Goal: Information Seeking & Learning: Learn about a topic

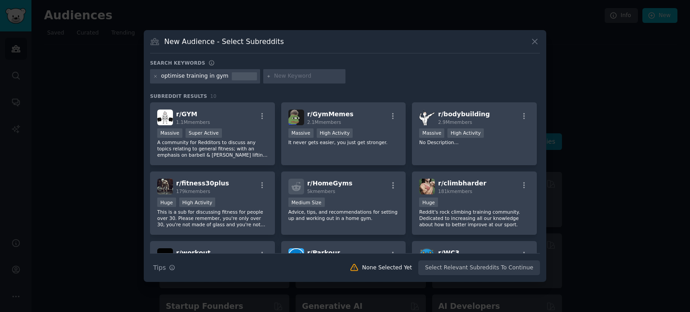
click at [210, 37] on h3 "New Audience - Select Subreddits" at bounding box center [224, 41] width 120 height 9
click at [449, 112] on span "r/ bodybuilding" at bounding box center [464, 114] width 52 height 7
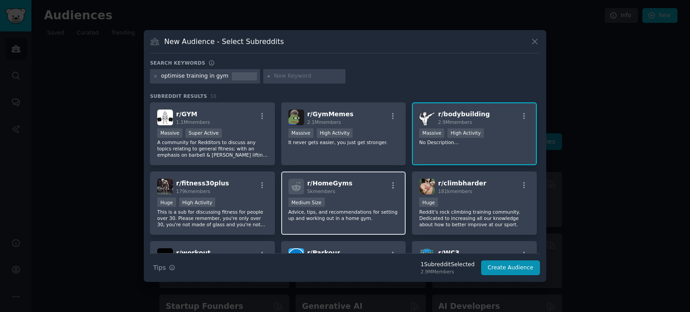
click at [369, 195] on div "r/ HomeGyms 5k members Medium Size Advice, tips, and recommendations for settin…" at bounding box center [343, 203] width 125 height 63
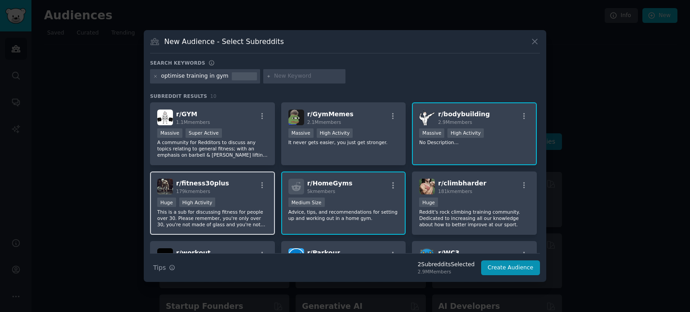
click at [217, 195] on div "r/ fitness30plus 179k members Huge High Activity This is a sub for discussing f…" at bounding box center [212, 203] width 125 height 63
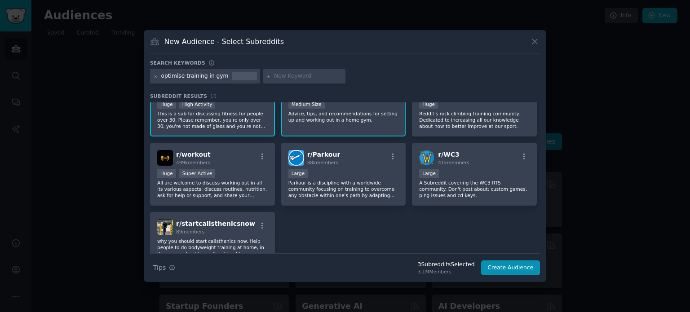
scroll to position [99, 0]
click at [213, 182] on p "All are welcome to discuss working out in all its various aspects; discuss rout…" at bounding box center [212, 188] width 111 height 19
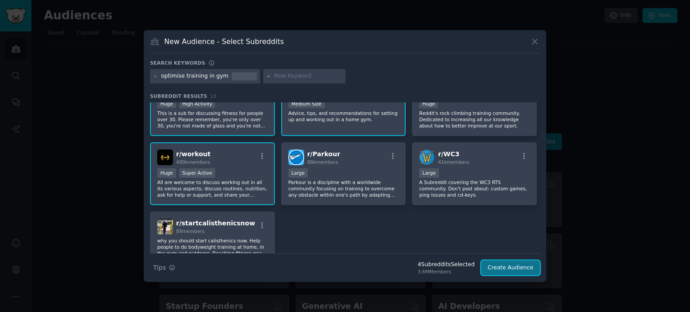
click at [507, 266] on button "Create Audience" at bounding box center [510, 268] width 59 height 15
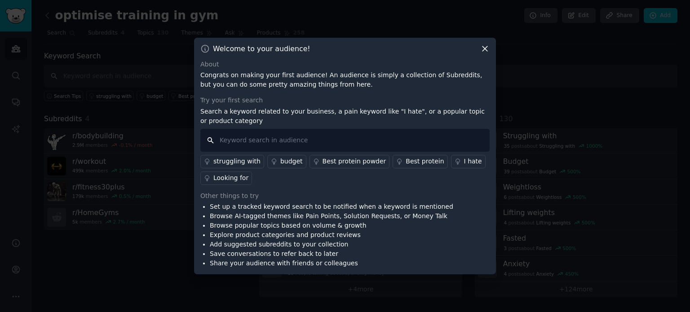
click at [263, 136] on input "text" at bounding box center [344, 140] width 289 height 23
type input "bad form"
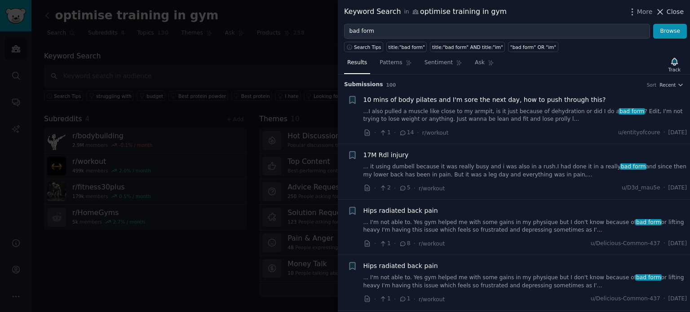
click at [669, 10] on span "Close" at bounding box center [675, 11] width 17 height 9
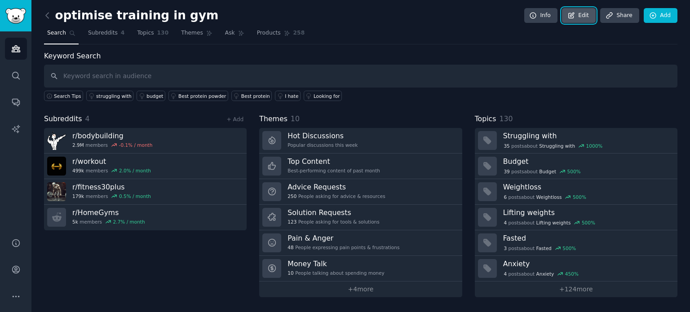
click at [586, 10] on link "Edit" at bounding box center [579, 15] width 34 height 15
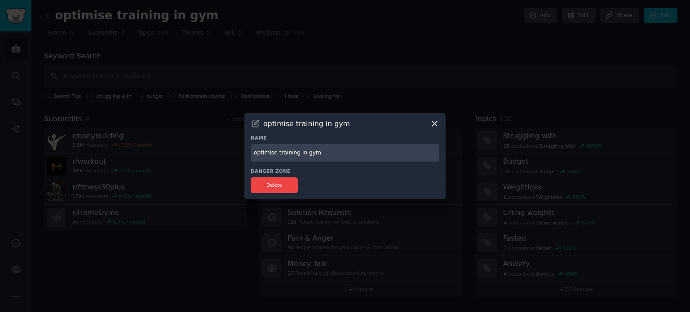
click at [452, 44] on div at bounding box center [345, 156] width 690 height 312
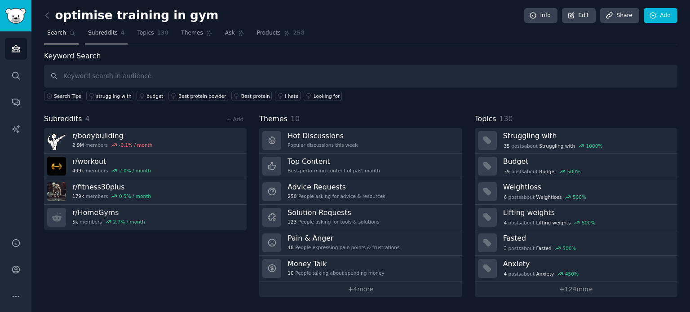
click at [104, 35] on span "Subreddits" at bounding box center [103, 33] width 30 height 8
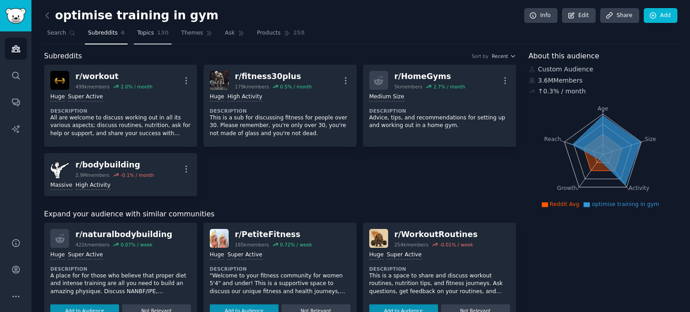
click at [137, 33] on span "Topics" at bounding box center [145, 33] width 17 height 8
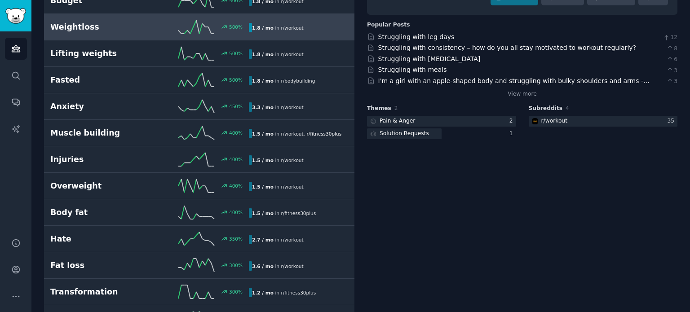
scroll to position [142, 0]
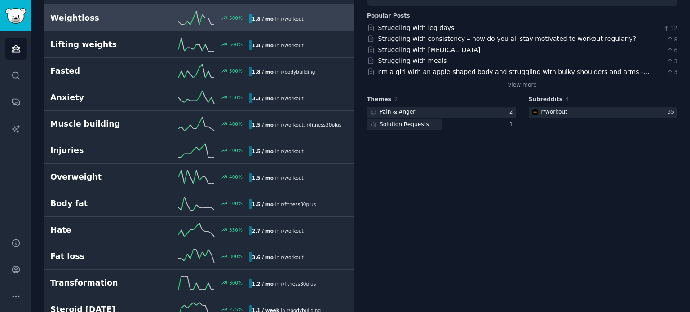
click at [122, 152] on h2 "Injuries" at bounding box center [99, 150] width 99 height 11
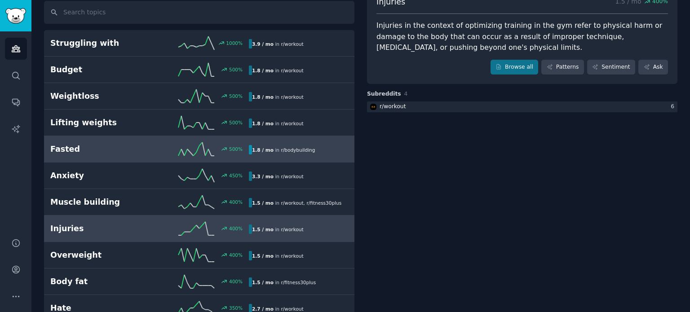
scroll to position [64, 0]
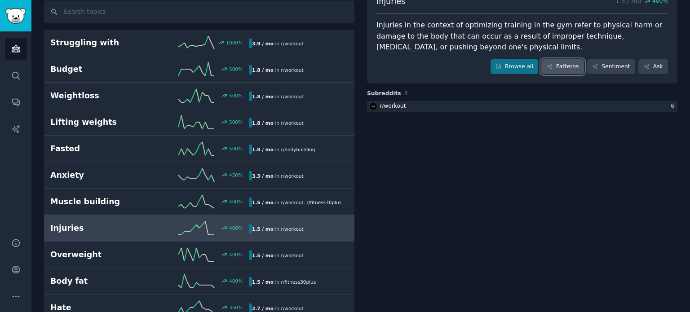
click at [560, 66] on link "Patterns" at bounding box center [562, 66] width 42 height 15
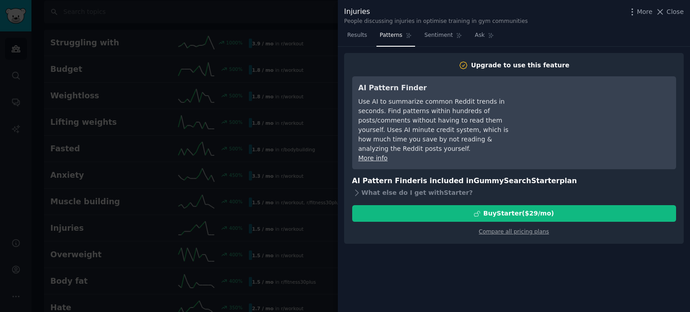
click at [578, 35] on div "Results Patterns Sentiment Ask" at bounding box center [514, 37] width 352 height 18
click at [670, 12] on span "Close" at bounding box center [675, 11] width 17 height 9
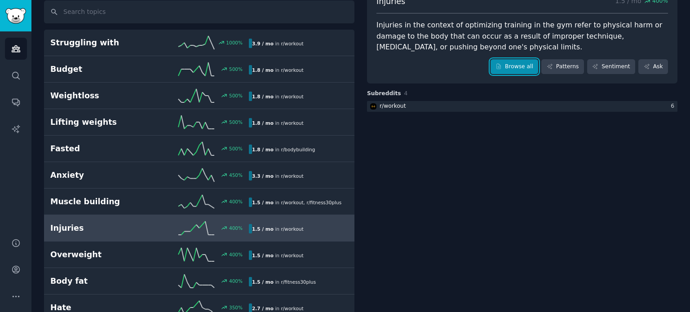
click at [512, 68] on link "Browse all" at bounding box center [515, 66] width 48 height 15
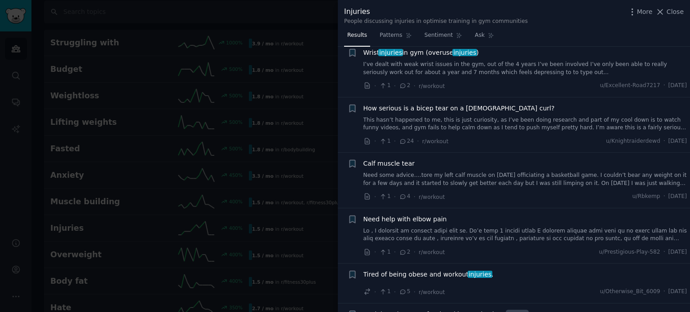
scroll to position [248, 0]
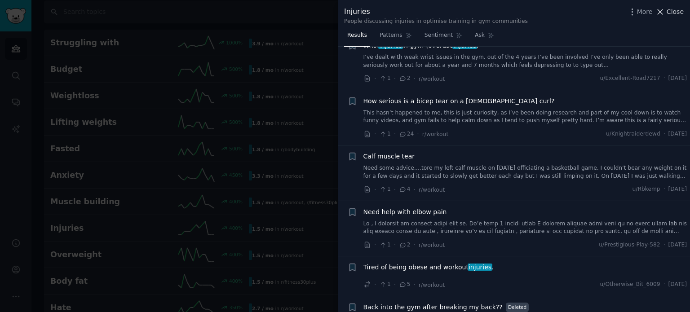
click at [670, 10] on span "Close" at bounding box center [675, 11] width 17 height 9
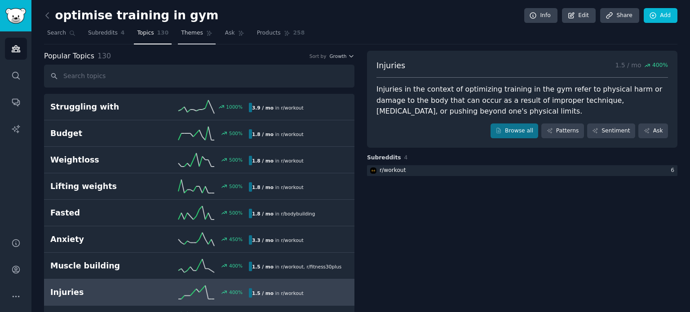
click at [181, 32] on span "Themes" at bounding box center [192, 33] width 22 height 8
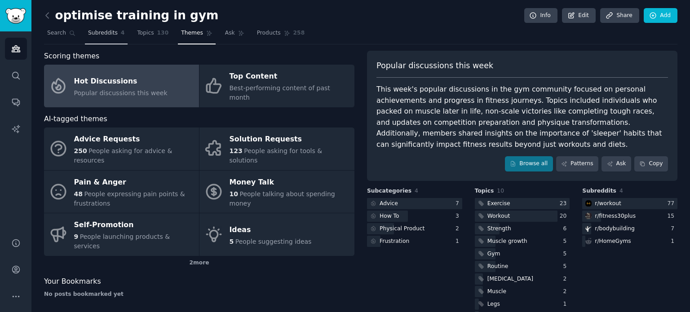
click at [98, 38] on link "Subreddits 4" at bounding box center [106, 35] width 43 height 18
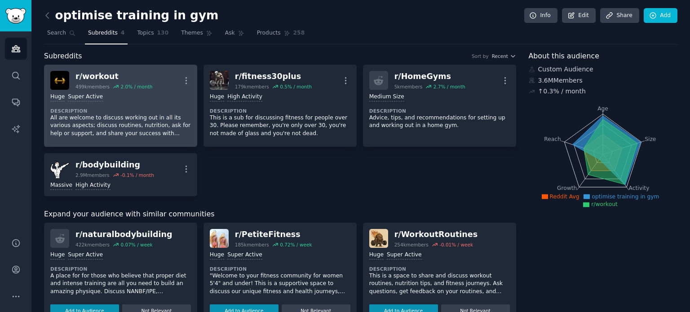
click at [95, 104] on div ">= 95th percentile for submissions / day Huge Super Active Description All are …" at bounding box center [120, 115] width 141 height 51
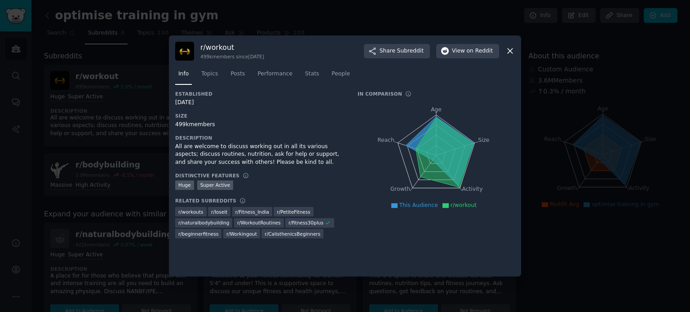
click at [511, 49] on icon at bounding box center [509, 50] width 9 height 9
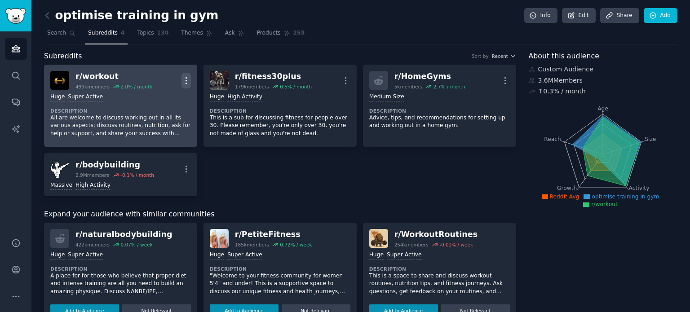
click at [187, 79] on icon "button" at bounding box center [186, 80] width 9 height 9
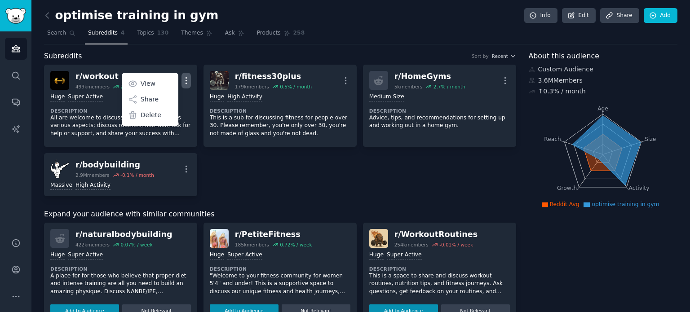
click at [180, 58] on div "Subreddits Sort by Recent" at bounding box center [280, 56] width 472 height 11
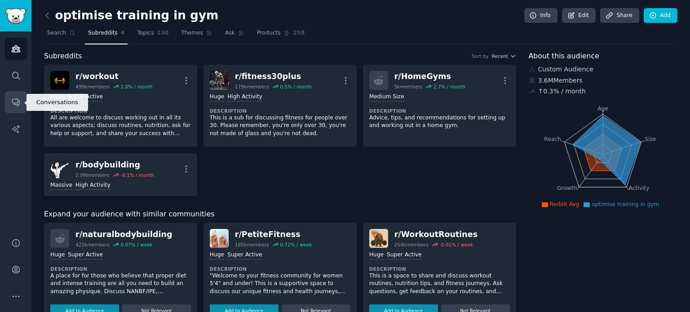
click at [14, 101] on icon "Sidebar" at bounding box center [15, 101] width 9 height 9
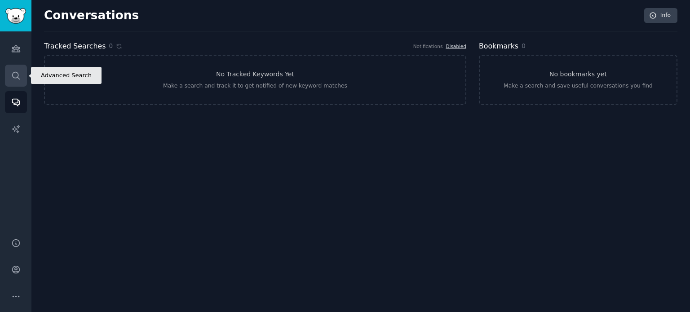
click at [17, 73] on icon "Sidebar" at bounding box center [15, 75] width 7 height 7
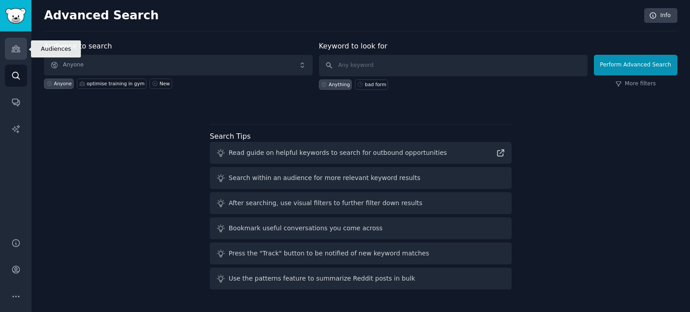
click at [19, 59] on link "Audiences" at bounding box center [16, 49] width 22 height 22
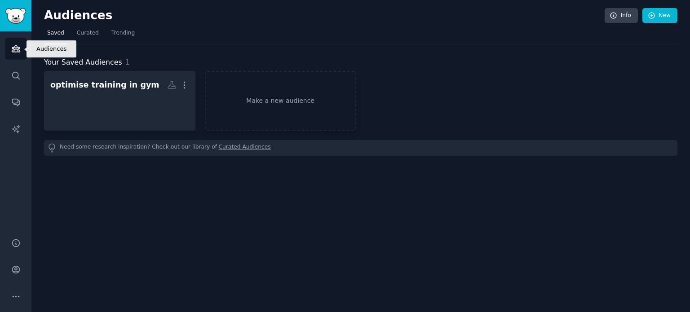
click at [19, 59] on link "Audiences" at bounding box center [16, 49] width 22 height 22
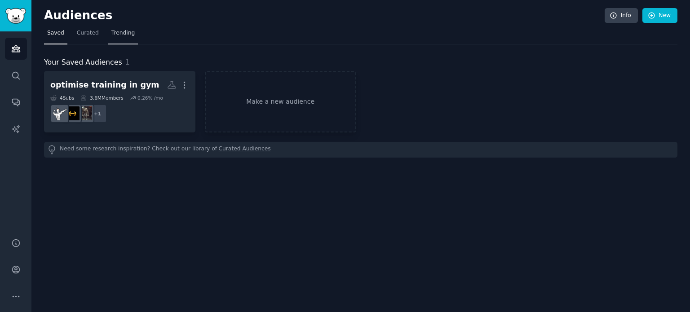
click at [120, 30] on span "Trending" at bounding box center [122, 33] width 23 height 8
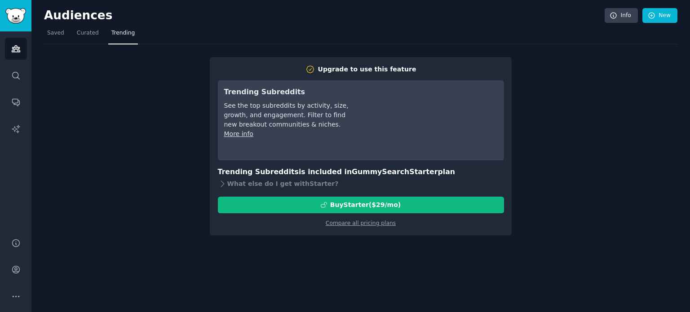
click at [72, 18] on h2 "Audiences" at bounding box center [324, 16] width 561 height 14
click at [17, 16] on img "Sidebar" at bounding box center [15, 16] width 21 height 16
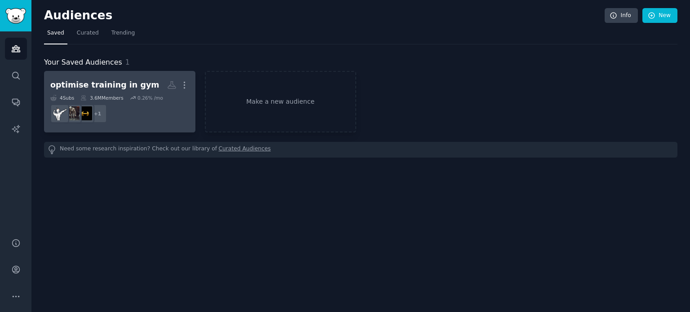
click at [96, 80] on div "optimise training in gym" at bounding box center [104, 85] width 109 height 11
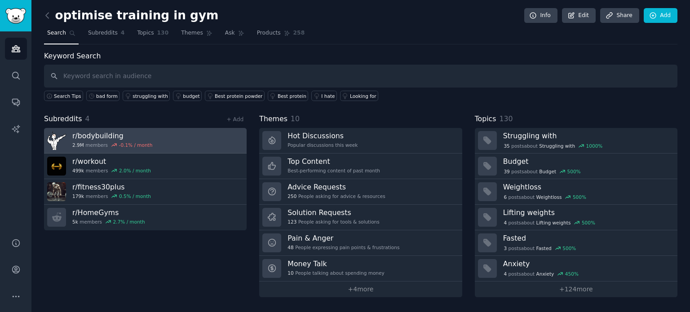
click at [147, 140] on link "r/ bodybuilding 2.9M members -0.1 % / month" at bounding box center [145, 141] width 203 height 26
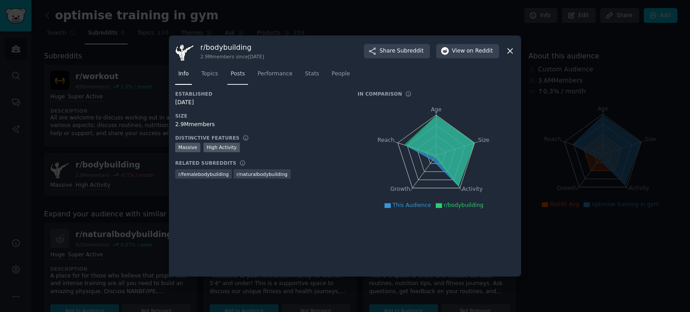
click at [230, 74] on span "Posts" at bounding box center [237, 74] width 14 height 8
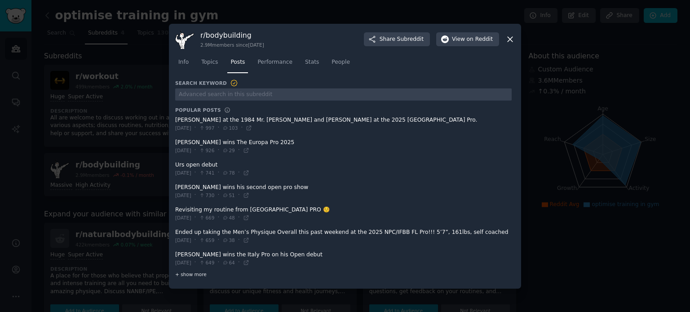
click at [198, 271] on span "+ show more" at bounding box center [190, 274] width 31 height 6
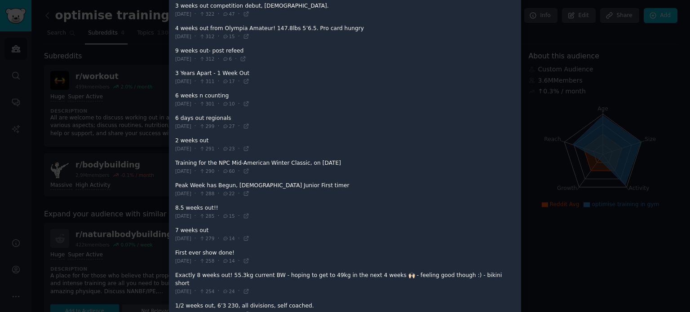
scroll to position [914, 0]
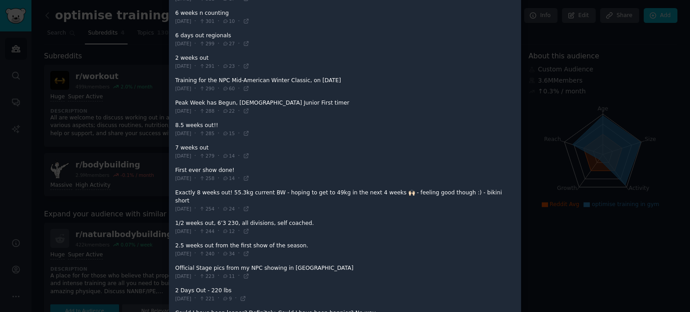
click at [193, 261] on span at bounding box center [343, 272] width 337 height 22
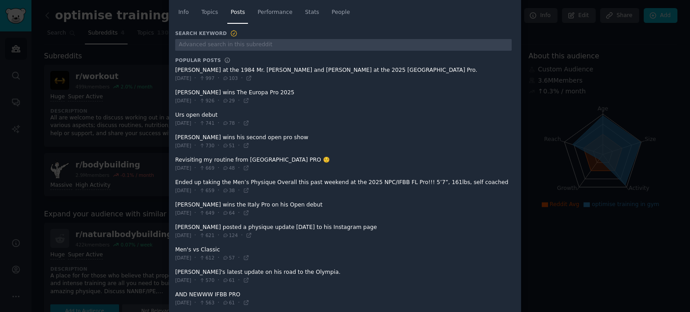
scroll to position [0, 0]
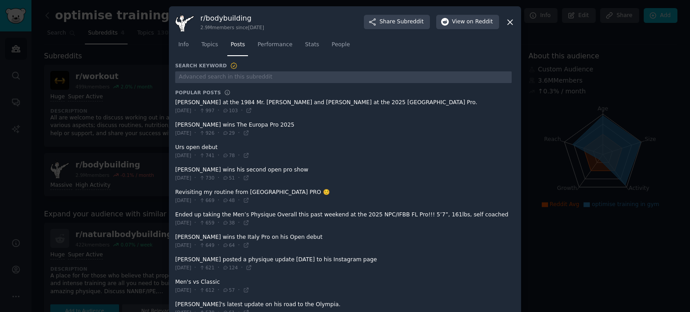
click at [199, 102] on span at bounding box center [343, 107] width 337 height 22
click at [191, 110] on span "[DATE]" at bounding box center [183, 110] width 16 height 6
click at [251, 109] on icon at bounding box center [249, 111] width 4 height 4
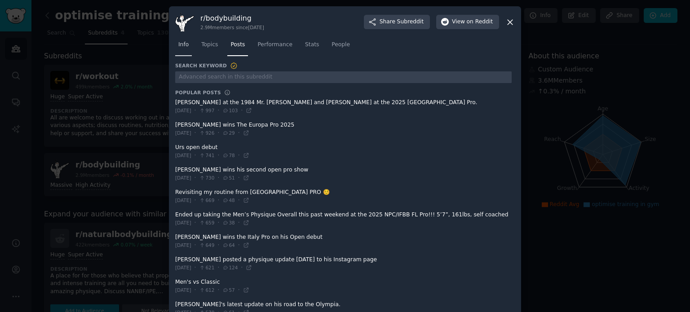
click at [180, 43] on span "Info" at bounding box center [183, 45] width 10 height 8
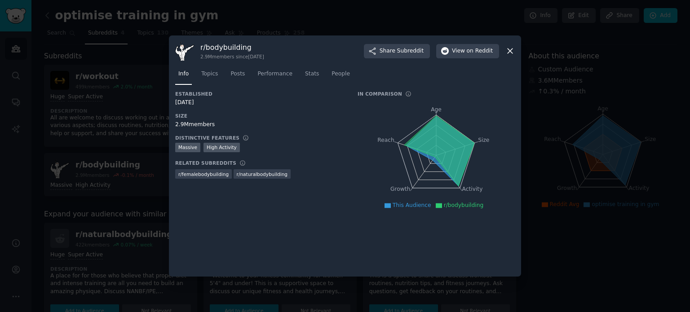
click at [509, 55] on icon at bounding box center [509, 50] width 9 height 9
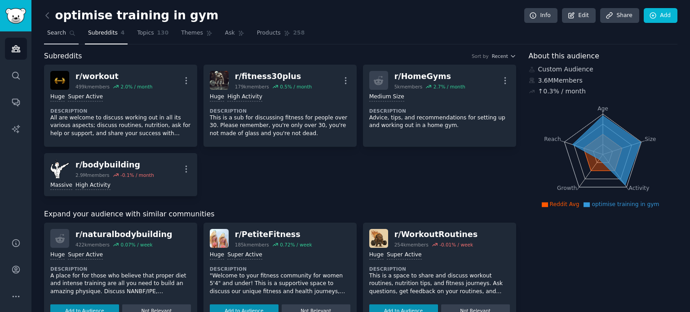
click at [57, 31] on span "Search" at bounding box center [56, 33] width 19 height 8
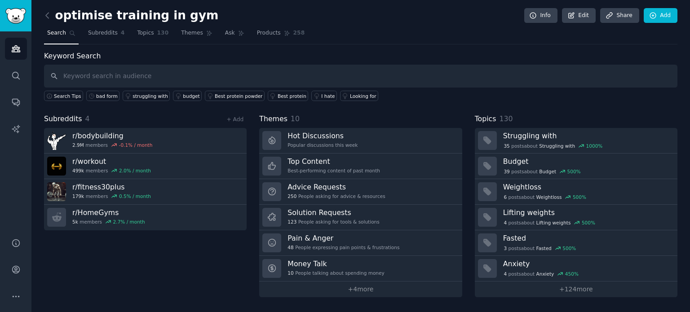
click at [104, 71] on input "text" at bounding box center [361, 76] width 634 height 23
type input "what are people saying about the impact of poor technique when training"
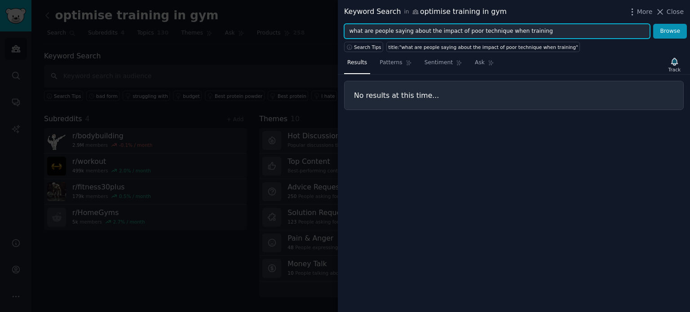
click at [478, 31] on input "what are people saying about the impact of poor technique when training" at bounding box center [497, 31] width 306 height 15
click at [420, 34] on input "what are people saying about the impact of poor technique when training" at bounding box center [497, 31] width 306 height 15
drag, startPoint x: 431, startPoint y: 32, endPoint x: 350, endPoint y: 30, distance: 81.8
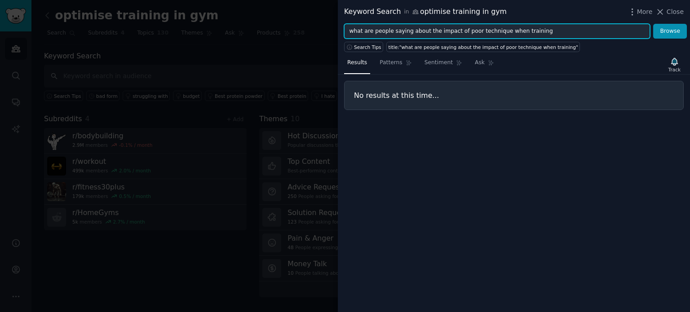
drag, startPoint x: 350, startPoint y: 30, endPoint x: 431, endPoint y: 31, distance: 81.8
click at [431, 31] on input "what are people saying about the impact of poor technique when training" at bounding box center [497, 31] width 306 height 15
click at [653, 24] on button "Browse" at bounding box center [670, 31] width 34 height 15
drag, startPoint x: 372, startPoint y: 31, endPoint x: 323, endPoint y: 37, distance: 49.8
drag, startPoint x: 323, startPoint y: 37, endPoint x: 372, endPoint y: 30, distance: 49.5
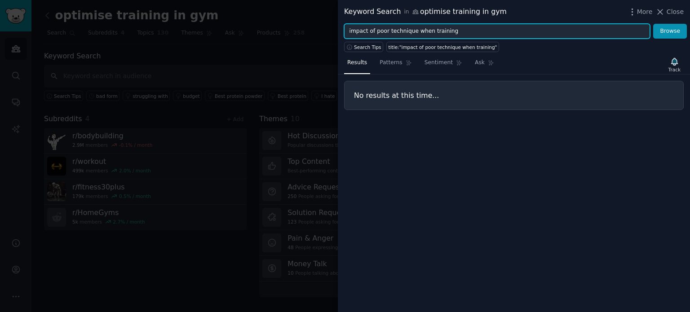
click at [372, 30] on input "impact of poor technique when training" at bounding box center [497, 31] width 306 height 15
click at [653, 24] on button "Browse" at bounding box center [670, 31] width 34 height 15
drag, startPoint x: 430, startPoint y: 32, endPoint x: 391, endPoint y: 35, distance: 38.7
click at [391, 35] on input "poor technique when training" at bounding box center [497, 31] width 306 height 15
type input "poor technique"
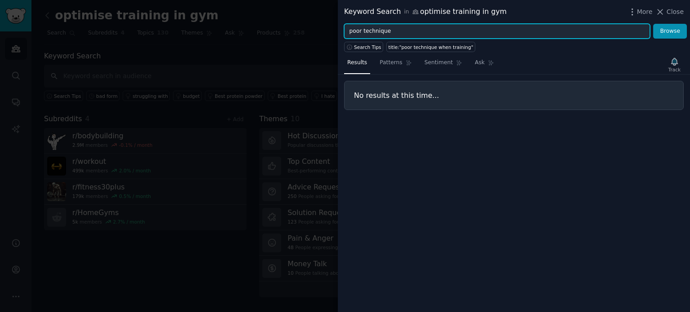
click at [653, 24] on button "Browse" at bounding box center [670, 31] width 34 height 15
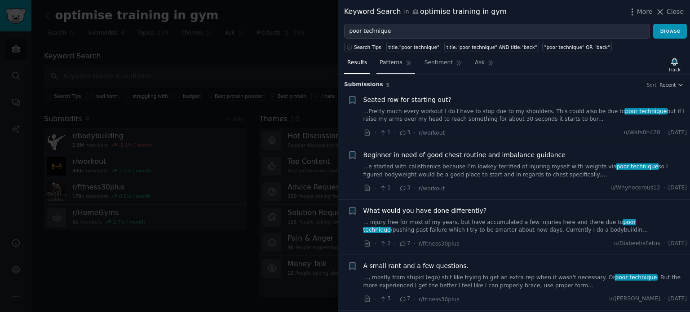
click at [390, 61] on span "Patterns" at bounding box center [391, 63] width 22 height 8
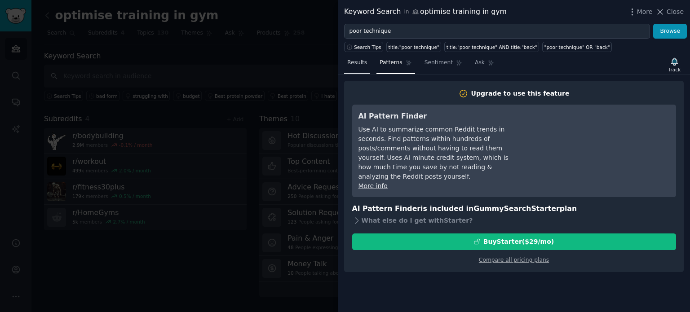
click at [358, 67] on link "Results" at bounding box center [357, 65] width 26 height 18
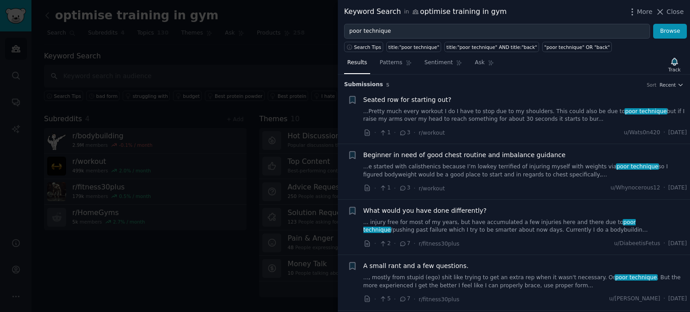
click at [377, 85] on h3 "Submission s 5 Sort Recent" at bounding box center [514, 85] width 340 height 8
drag, startPoint x: 521, startPoint y: 88, endPoint x: 556, endPoint y: 66, distance: 41.0
click at [556, 66] on div "Results Patterns Sentiment Ask Track" at bounding box center [514, 64] width 352 height 19
click at [637, 13] on icon "button" at bounding box center [632, 11] width 9 height 9
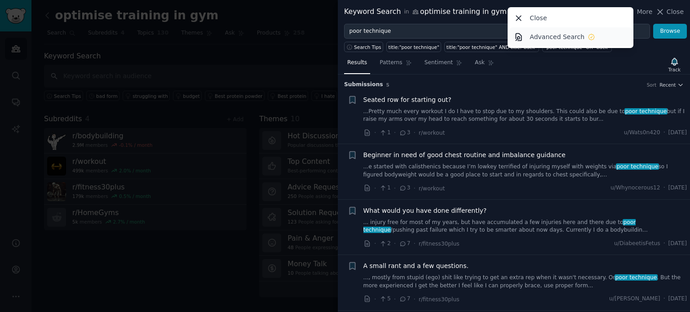
click at [539, 41] on p "Advanced Search" at bounding box center [557, 36] width 55 height 9
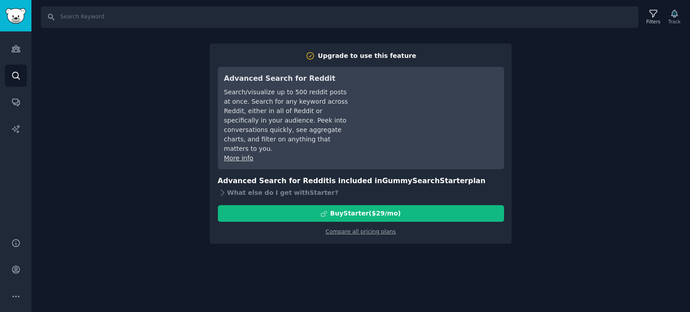
click at [573, 53] on div "Search Filters Track Upgrade to use this feature Advanced Search for Reddit Sea…" at bounding box center [360, 156] width 659 height 312
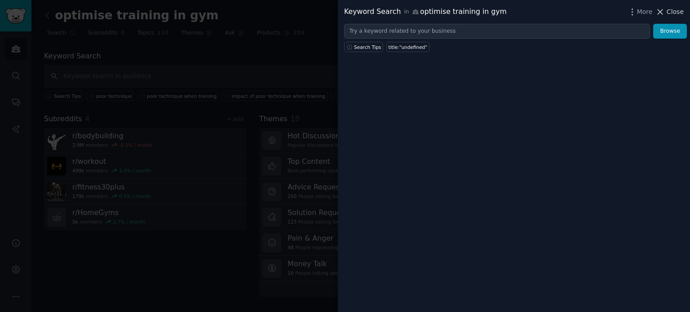
click at [671, 11] on span "Close" at bounding box center [675, 11] width 17 height 9
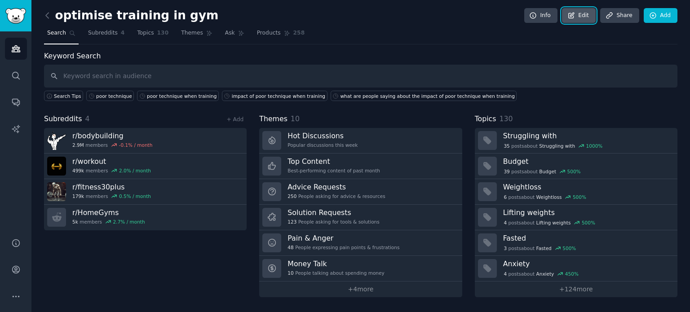
click at [576, 13] on icon at bounding box center [571, 16] width 8 height 8
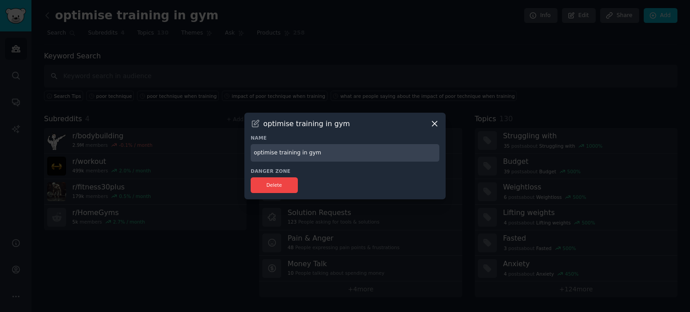
click at [435, 123] on icon at bounding box center [434, 124] width 5 height 5
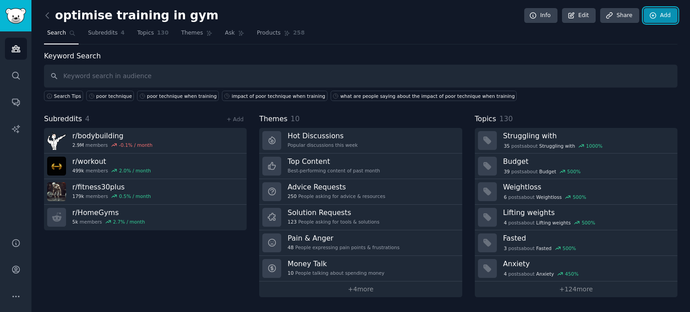
click at [666, 15] on link "Add" at bounding box center [661, 15] width 34 height 15
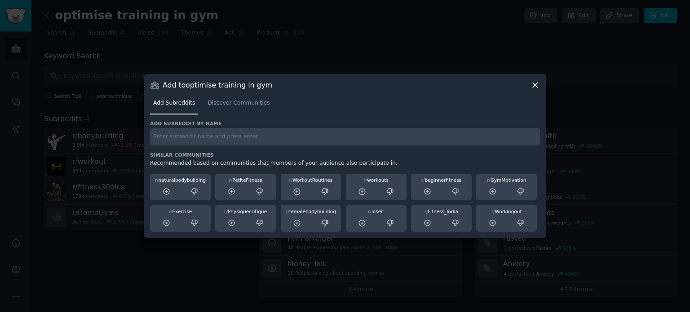
click at [532, 86] on icon at bounding box center [535, 84] width 9 height 9
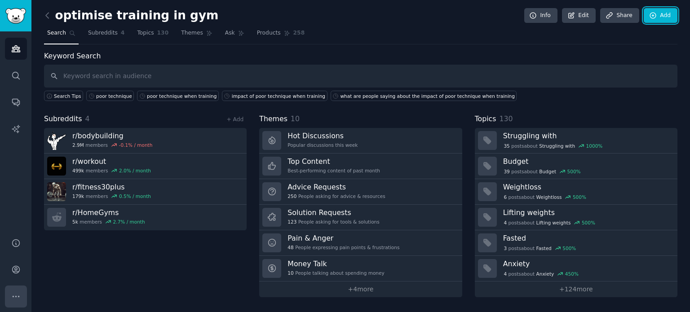
click at [18, 294] on icon "Sidebar" at bounding box center [15, 296] width 9 height 9
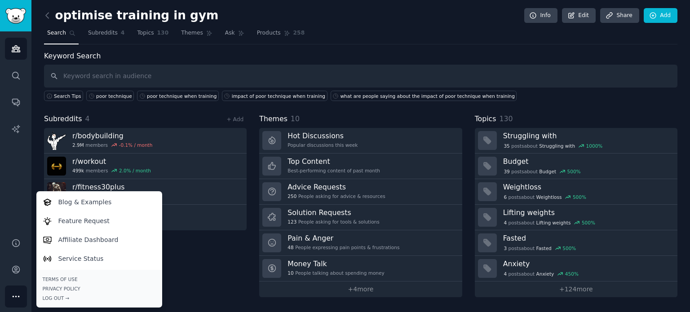
click at [199, 110] on div "Keyword Search Search Tips poor technique poor technique when training impact o…" at bounding box center [361, 174] width 634 height 247
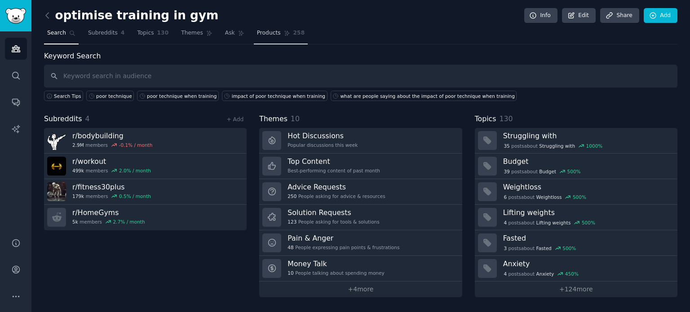
click at [257, 32] on span "Products" at bounding box center [269, 33] width 24 height 8
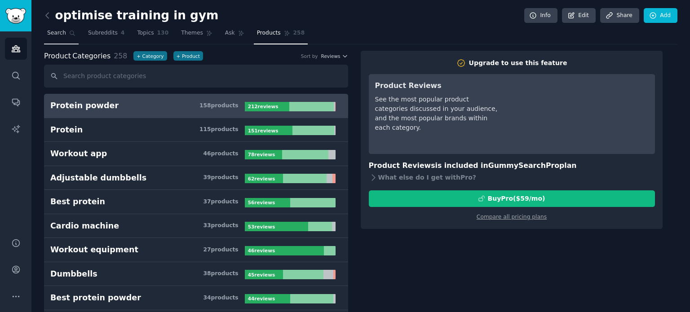
click at [64, 38] on link "Search" at bounding box center [61, 35] width 35 height 18
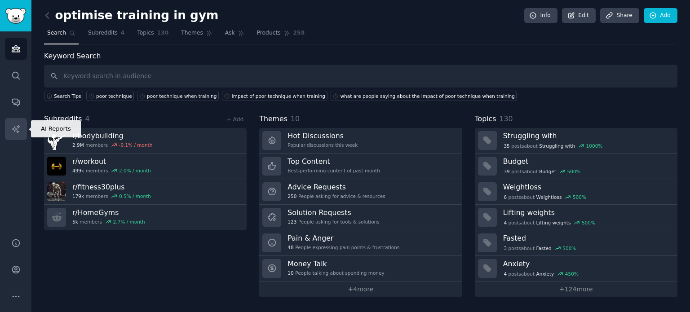
click at [16, 133] on icon "Sidebar" at bounding box center [15, 128] width 9 height 9
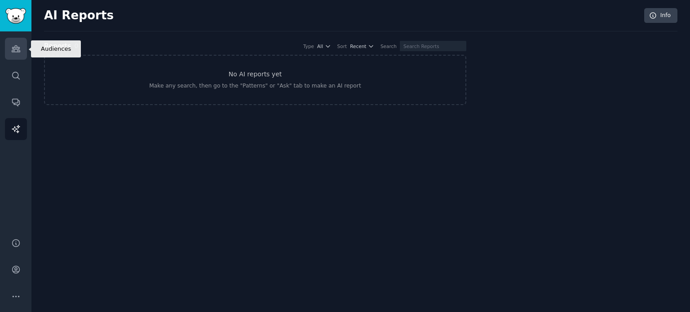
click at [15, 57] on link "Audiences" at bounding box center [16, 49] width 22 height 22
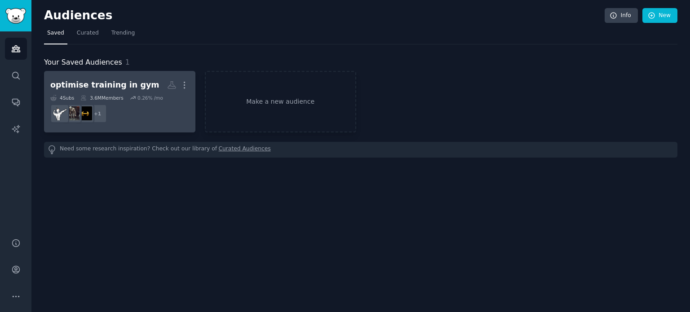
click at [98, 84] on div "optimise training in gym" at bounding box center [104, 85] width 109 height 11
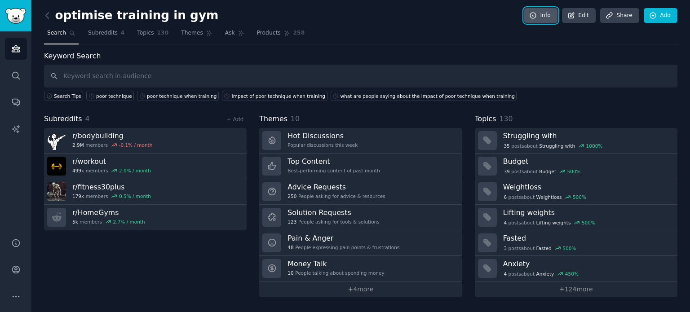
click at [554, 18] on link "Info" at bounding box center [540, 15] width 33 height 15
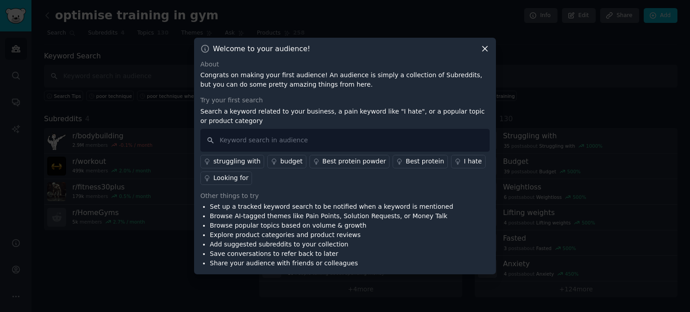
click at [487, 55] on div "Welcome to your audience! About Congrats on making your first audience! An audi…" at bounding box center [345, 156] width 302 height 237
click at [484, 51] on icon at bounding box center [484, 48] width 9 height 9
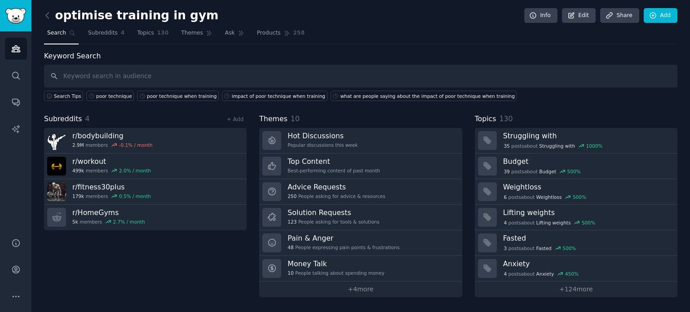
click at [332, 112] on div "Keyword Search Search Tips poor technique poor technique when training impact o…" at bounding box center [361, 174] width 634 height 247
click at [661, 13] on link "Add" at bounding box center [661, 15] width 34 height 15
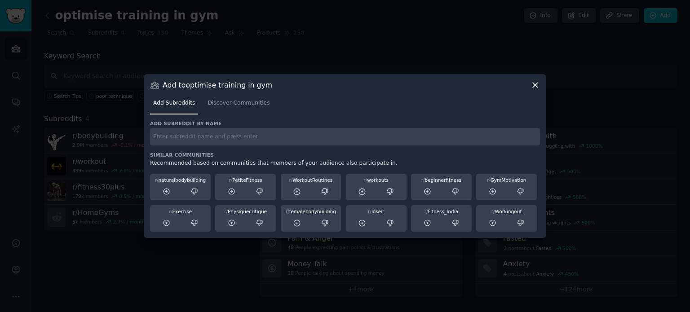
click at [534, 83] on icon at bounding box center [535, 84] width 9 height 9
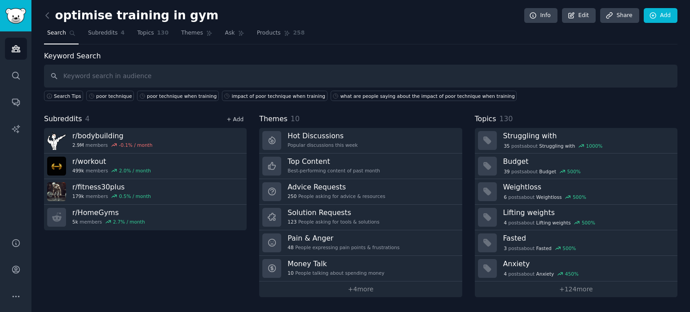
click at [238, 118] on link "+ Add" at bounding box center [234, 119] width 17 height 6
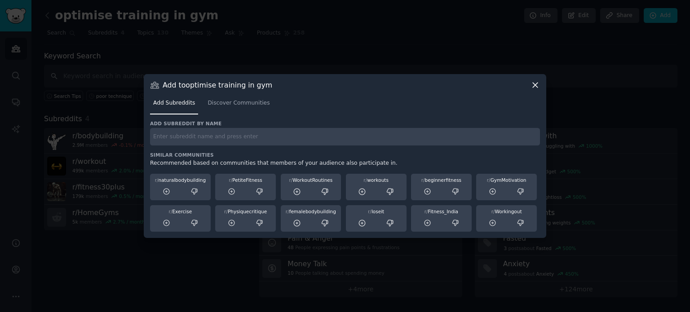
click at [536, 84] on icon at bounding box center [535, 84] width 9 height 9
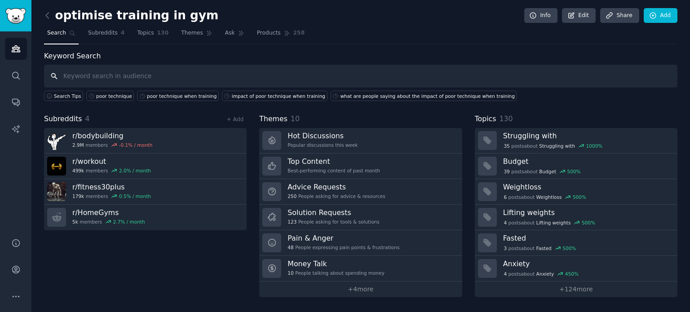
click at [107, 71] on input "text" at bounding box center [361, 76] width 634 height 23
type input "bad form"
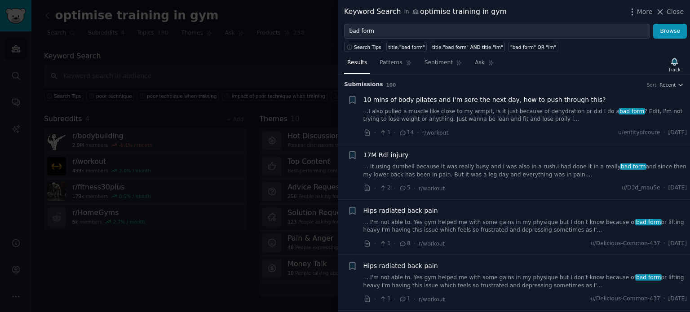
drag, startPoint x: 434, startPoint y: 86, endPoint x: 470, endPoint y: 136, distance: 61.6
drag, startPoint x: 470, startPoint y: 136, endPoint x: 453, endPoint y: 124, distance: 20.8
click at [453, 124] on div "10 mins of body pilates and I'm sore the next day, how to push through this? ..…" at bounding box center [525, 116] width 324 height 43
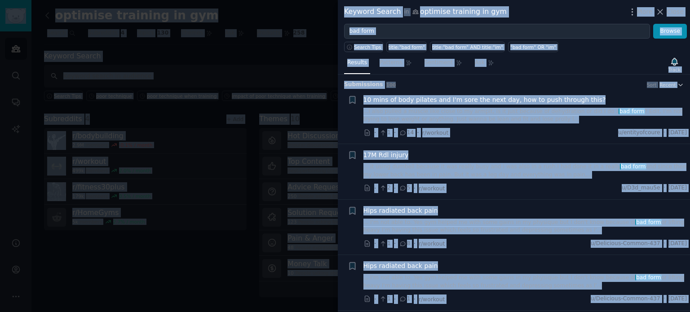
click at [458, 129] on div "· 1 · 14 · r/workout u/entityofcoure · [DATE]" at bounding box center [525, 132] width 324 height 9
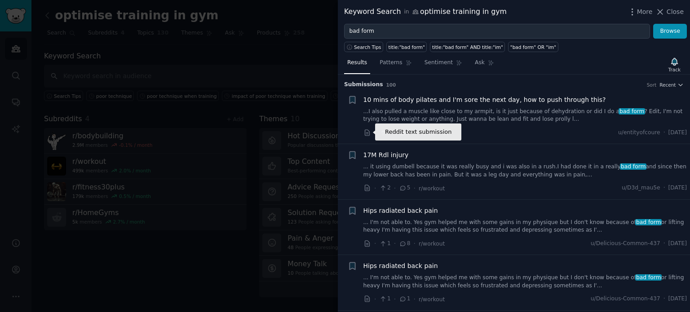
click at [368, 133] on icon at bounding box center [367, 133] width 4 height 6
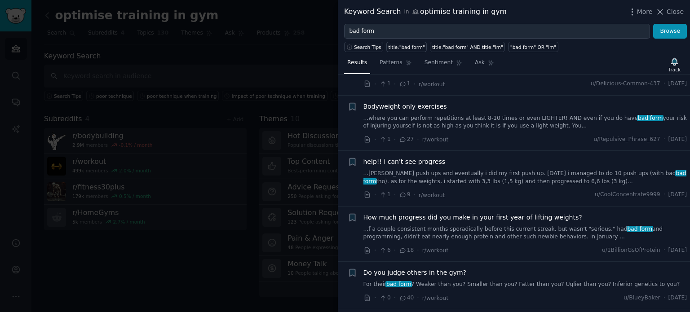
scroll to position [216, 0]
click at [288, 75] on div at bounding box center [345, 156] width 690 height 312
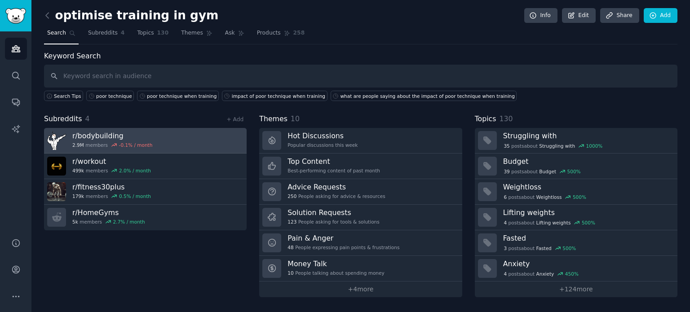
click at [106, 137] on h3 "r/ bodybuilding" at bounding box center [112, 135] width 80 height 9
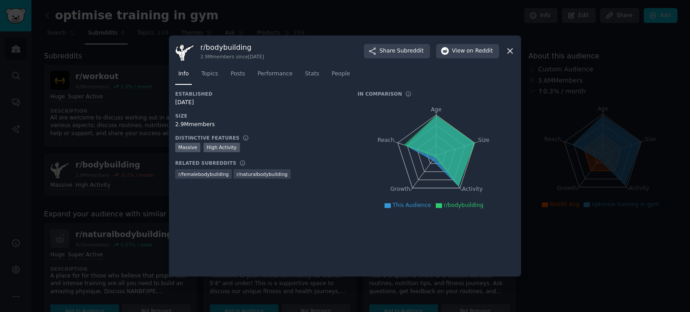
click at [510, 53] on icon at bounding box center [509, 50] width 9 height 9
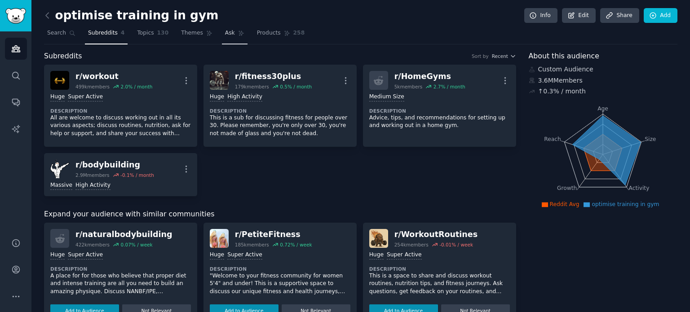
click at [225, 34] on span "Ask" at bounding box center [230, 33] width 10 height 8
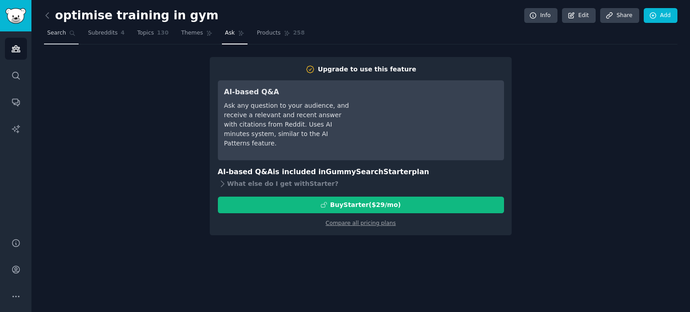
click at [54, 31] on span "Search" at bounding box center [56, 33] width 19 height 8
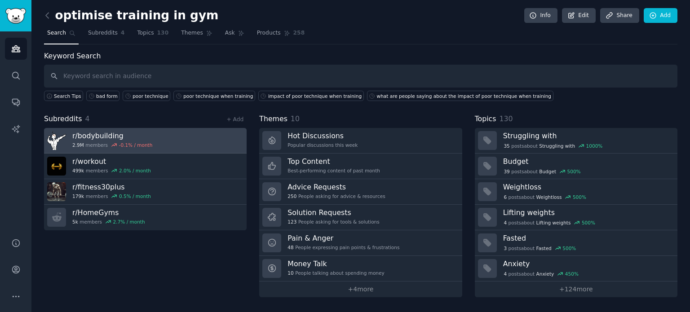
click at [102, 133] on h3 "r/ bodybuilding" at bounding box center [112, 135] width 80 height 9
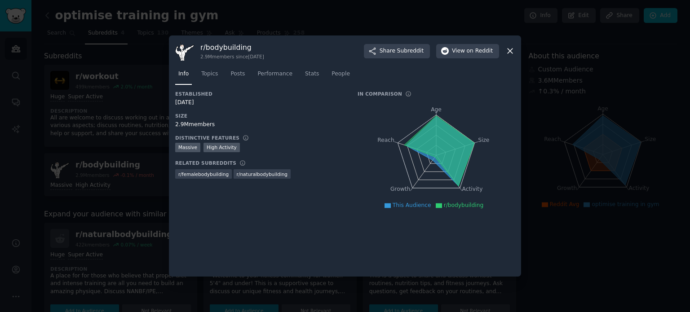
drag, startPoint x: 254, startPoint y: 46, endPoint x: 197, endPoint y: 48, distance: 56.7
drag, startPoint x: 197, startPoint y: 48, endPoint x: 270, endPoint y: 40, distance: 73.3
click at [270, 40] on div "r/ bodybuilding 2.9M members since [DATE] Share Subreddit View on Reddit Info T…" at bounding box center [345, 156] width 352 height 242
click at [481, 50] on span "on Reddit" at bounding box center [480, 51] width 26 height 8
